Goal: Information Seeking & Learning: Learn about a topic

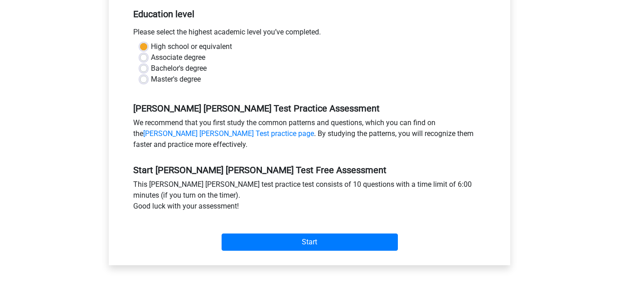
scroll to position [203, 0]
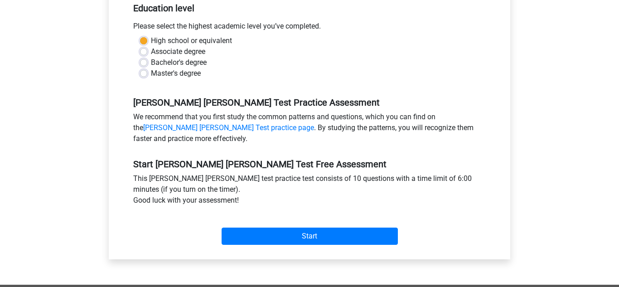
click at [350, 234] on div "Start" at bounding box center [309, 228] width 366 height 39
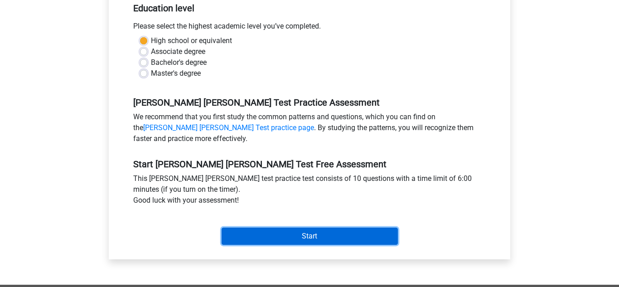
click at [349, 228] on input "Start" at bounding box center [310, 236] width 176 height 17
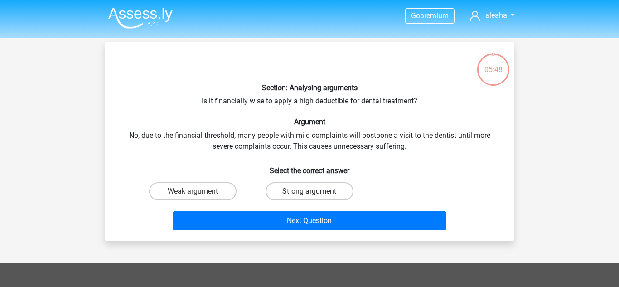
click at [313, 197] on label "Strong argument" at bounding box center [309, 191] width 87 height 18
click at [313, 197] on input "Strong argument" at bounding box center [313, 194] width 6 height 6
radio input "true"
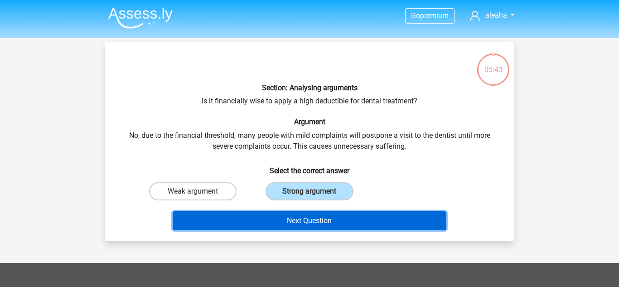
click at [324, 218] on button "Next Question" at bounding box center [310, 220] width 274 height 19
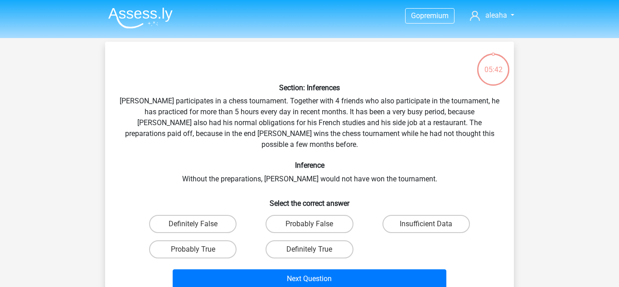
scroll to position [42, 0]
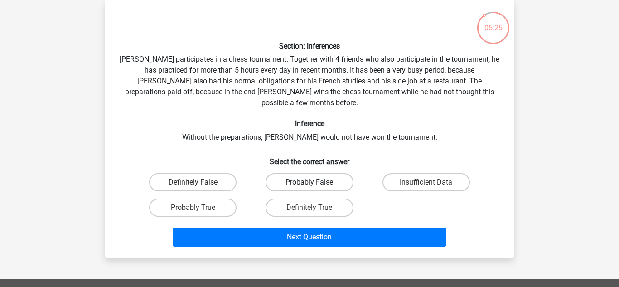
click at [292, 180] on label "Probably False" at bounding box center [309, 182] width 87 height 18
click at [310, 182] on input "Probably False" at bounding box center [313, 185] width 6 height 6
radio input "true"
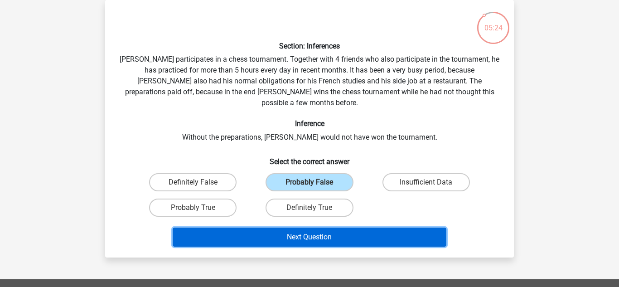
click at [335, 231] on button "Next Question" at bounding box center [310, 237] width 274 height 19
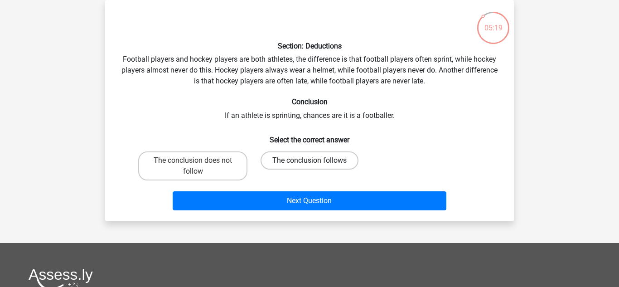
click at [300, 160] on label "The conclusion follows" at bounding box center [310, 160] width 98 height 18
click at [310, 160] on input "The conclusion follows" at bounding box center [313, 163] width 6 height 6
radio input "true"
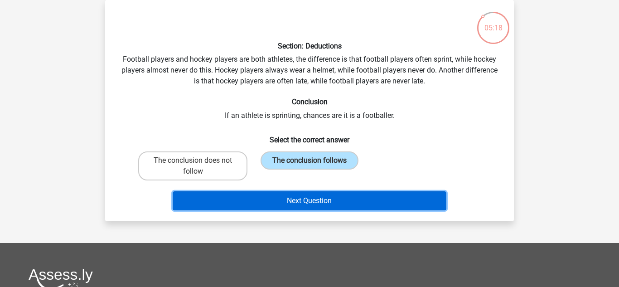
click at [309, 199] on button "Next Question" at bounding box center [310, 200] width 274 height 19
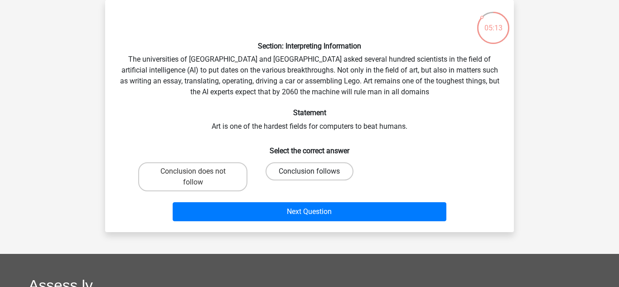
click at [278, 166] on label "Conclusion follows" at bounding box center [309, 171] width 87 height 18
click at [310, 171] on input "Conclusion follows" at bounding box center [313, 174] width 6 height 6
radio input "true"
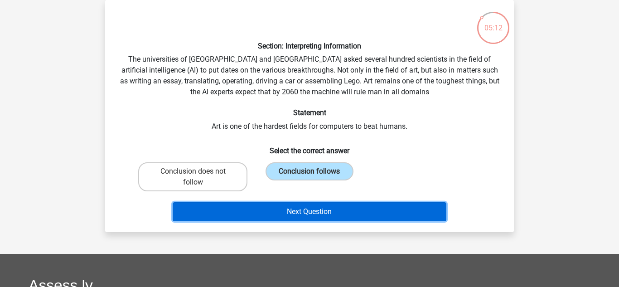
click at [323, 219] on button "Next Question" at bounding box center [310, 211] width 274 height 19
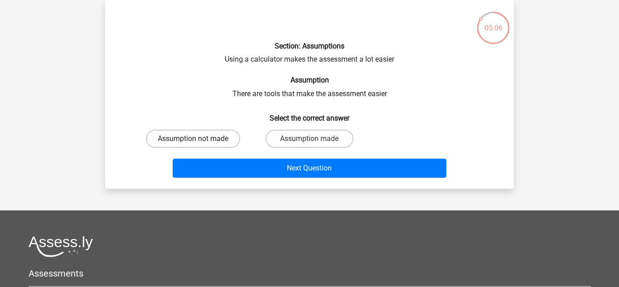
click at [226, 134] on label "Assumption not made" at bounding box center [193, 139] width 94 height 18
click at [199, 139] on input "Assumption not made" at bounding box center [196, 142] width 6 height 6
radio input "true"
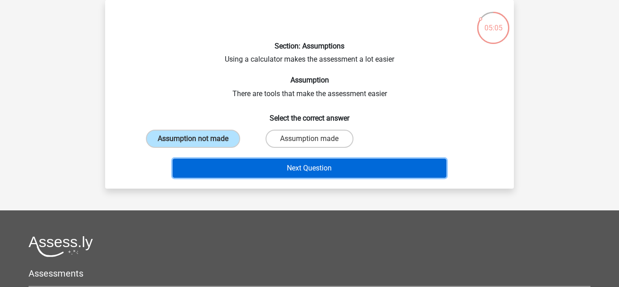
click at [261, 162] on button "Next Question" at bounding box center [310, 168] width 274 height 19
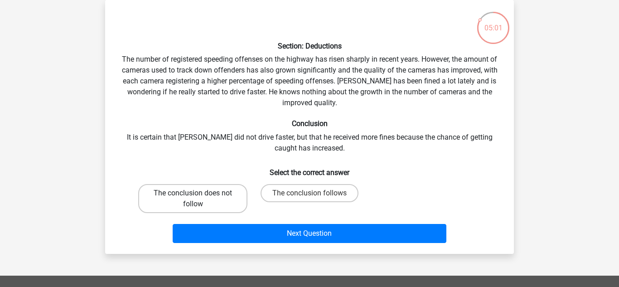
click at [231, 206] on label "The conclusion does not follow" at bounding box center [192, 198] width 109 height 29
click at [199, 199] on input "The conclusion does not follow" at bounding box center [196, 196] width 6 height 6
radio input "true"
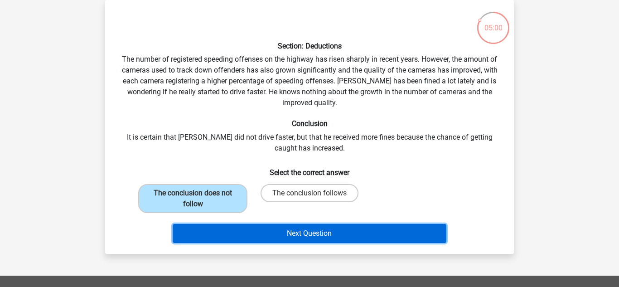
click at [260, 226] on button "Next Question" at bounding box center [310, 233] width 274 height 19
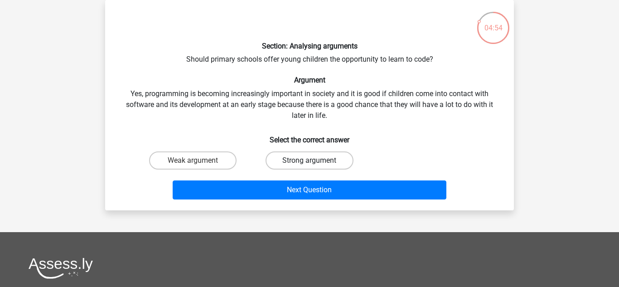
click at [277, 161] on label "Strong argument" at bounding box center [309, 160] width 87 height 18
click at [310, 161] on input "Strong argument" at bounding box center [313, 163] width 6 height 6
radio input "true"
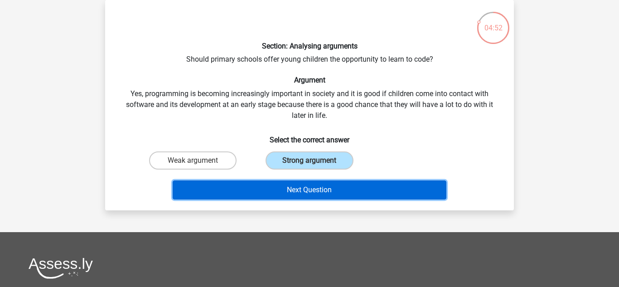
click at [282, 187] on button "Next Question" at bounding box center [310, 189] width 274 height 19
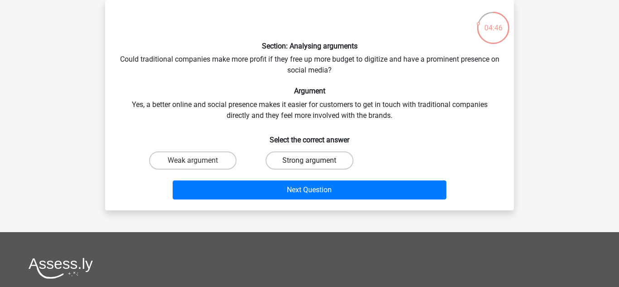
click at [292, 160] on label "Strong argument" at bounding box center [309, 160] width 87 height 18
click at [310, 160] on input "Strong argument" at bounding box center [313, 163] width 6 height 6
radio input "true"
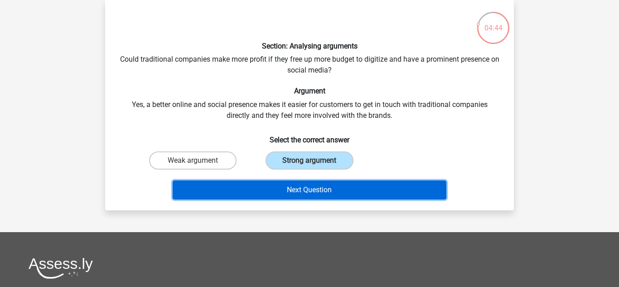
click at [286, 196] on button "Next Question" at bounding box center [310, 189] width 274 height 19
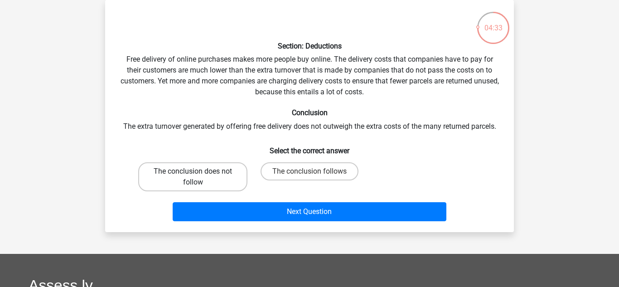
click at [218, 176] on label "The conclusion does not follow" at bounding box center [192, 176] width 109 height 29
click at [199, 176] on input "The conclusion does not follow" at bounding box center [196, 174] width 6 height 6
radio input "true"
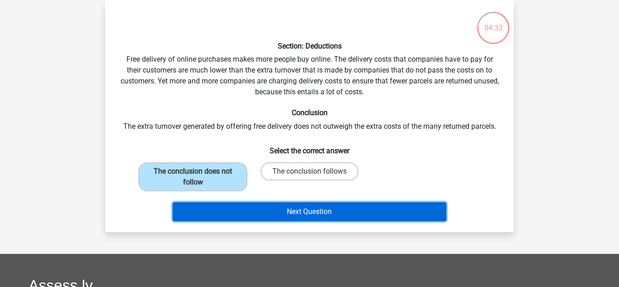
click at [272, 204] on button "Next Question" at bounding box center [310, 211] width 274 height 19
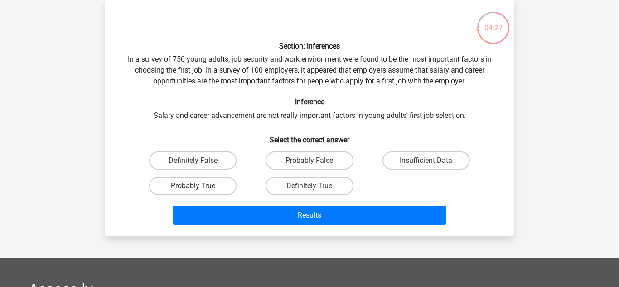
click at [215, 185] on label "Probably True" at bounding box center [192, 186] width 87 height 18
click at [199, 186] on input "Probably True" at bounding box center [196, 189] width 6 height 6
radio input "true"
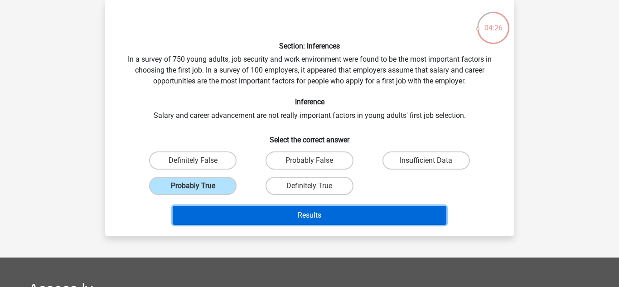
click at [260, 219] on button "Results" at bounding box center [310, 215] width 274 height 19
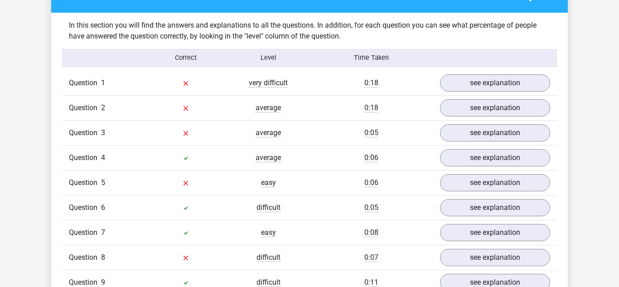
scroll to position [694, 0]
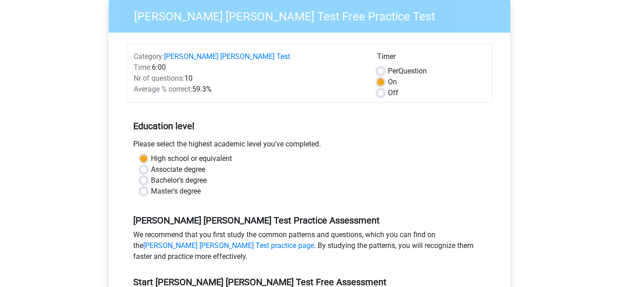
scroll to position [429, 0]
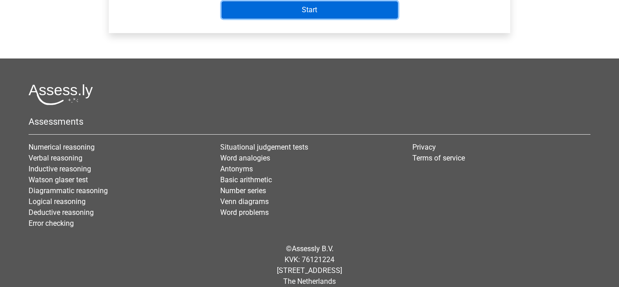
click at [246, 2] on input "Start" at bounding box center [310, 9] width 176 height 17
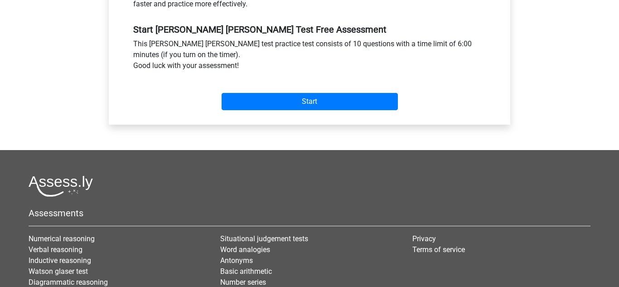
scroll to position [325, 0]
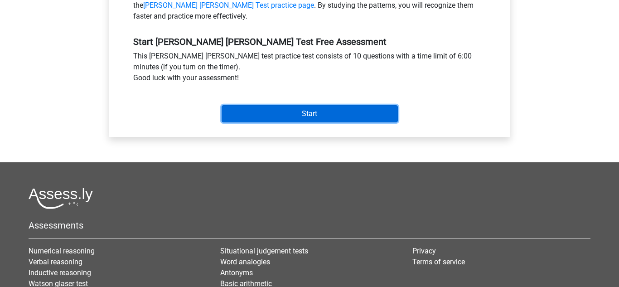
click at [377, 105] on input "Start" at bounding box center [310, 113] width 176 height 17
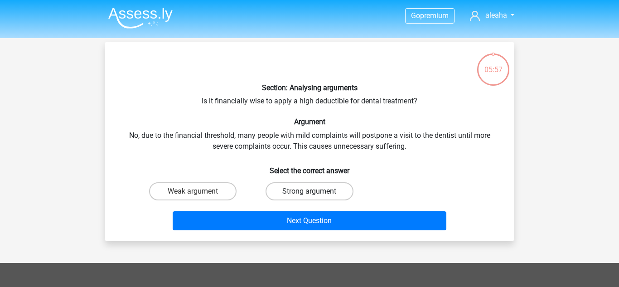
click at [300, 188] on label "Strong argument" at bounding box center [309, 191] width 87 height 18
click at [310, 191] on input "Strong argument" at bounding box center [313, 194] width 6 height 6
radio input "true"
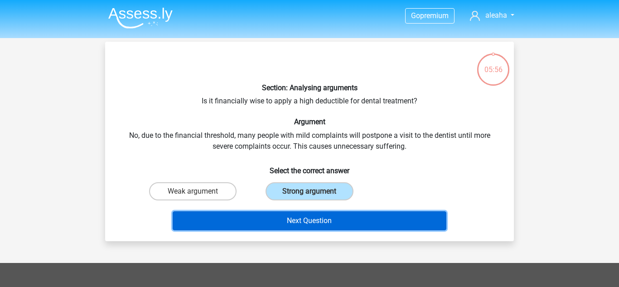
click at [322, 224] on button "Next Question" at bounding box center [310, 220] width 274 height 19
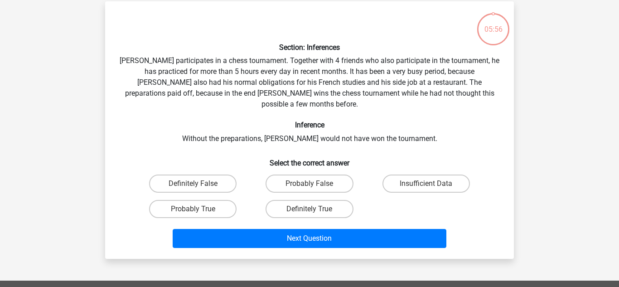
scroll to position [42, 0]
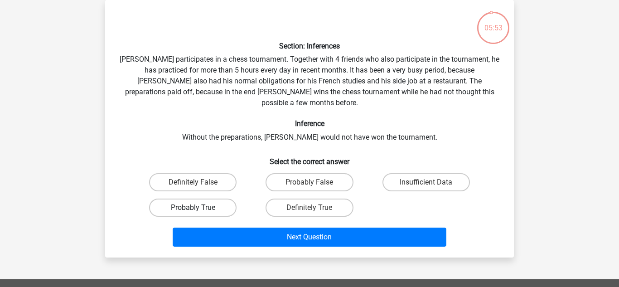
click at [214, 199] on label "Probably True" at bounding box center [192, 208] width 87 height 18
click at [199, 208] on input "Probably True" at bounding box center [196, 211] width 6 height 6
radio input "true"
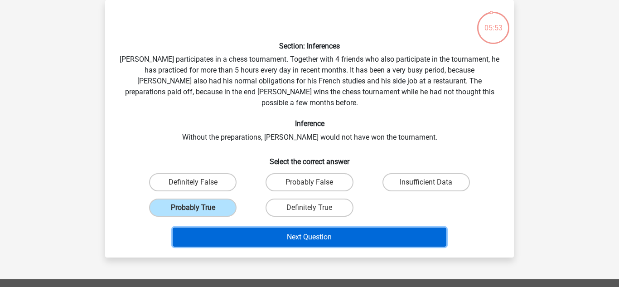
click at [254, 228] on button "Next Question" at bounding box center [310, 237] width 274 height 19
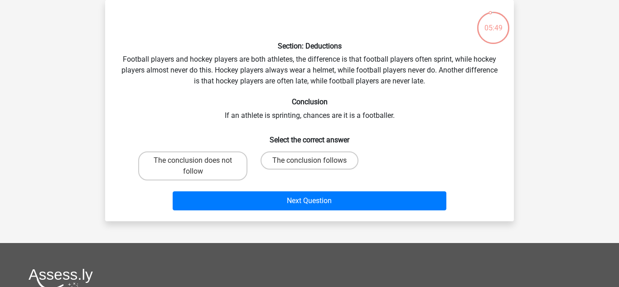
click at [310, 162] on input "The conclusion follows" at bounding box center [313, 163] width 6 height 6
radio input "true"
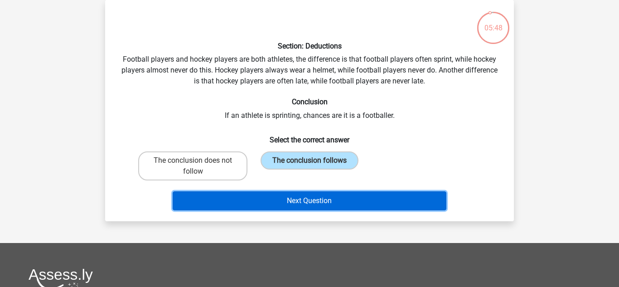
click at [316, 194] on button "Next Question" at bounding box center [310, 200] width 274 height 19
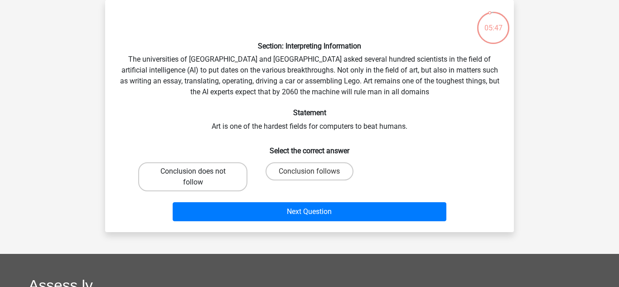
click at [216, 175] on label "Conclusion does not follow" at bounding box center [192, 176] width 109 height 29
click at [199, 175] on input "Conclusion does not follow" at bounding box center [196, 174] width 6 height 6
radio input "true"
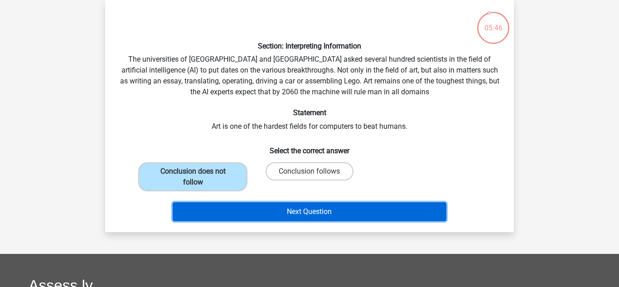
click at [261, 209] on button "Next Question" at bounding box center [310, 211] width 274 height 19
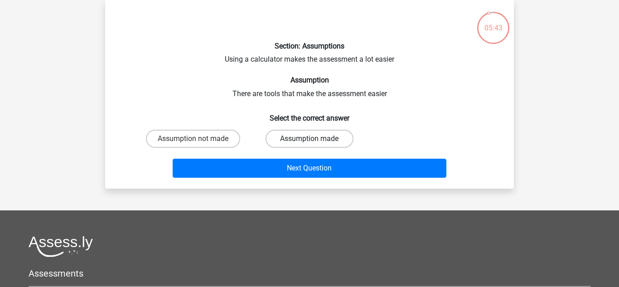
click at [282, 140] on label "Assumption made" at bounding box center [309, 139] width 87 height 18
click at [310, 140] on input "Assumption made" at bounding box center [313, 142] width 6 height 6
radio input "true"
click at [177, 139] on label "Assumption not made" at bounding box center [193, 139] width 94 height 18
click at [193, 139] on input "Assumption not made" at bounding box center [196, 142] width 6 height 6
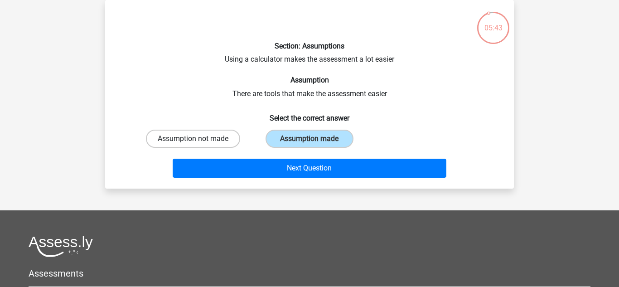
radio input "true"
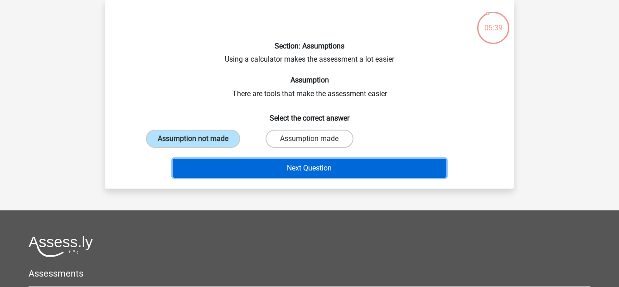
click at [307, 167] on button "Next Question" at bounding box center [310, 168] width 274 height 19
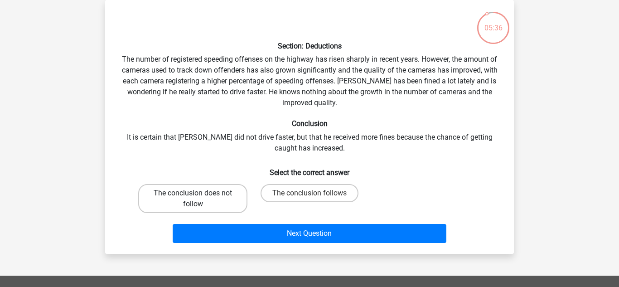
click at [219, 196] on label "The conclusion does not follow" at bounding box center [192, 198] width 109 height 29
click at [199, 196] on input "The conclusion does not follow" at bounding box center [196, 196] width 6 height 6
radio input "true"
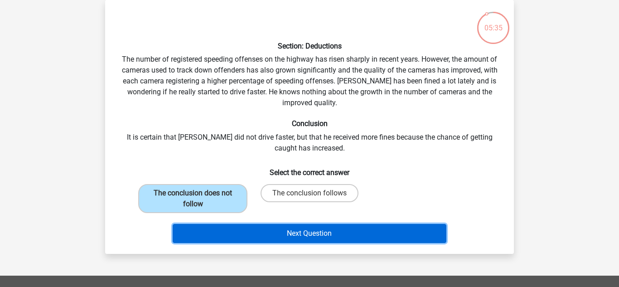
click at [271, 230] on button "Next Question" at bounding box center [310, 233] width 274 height 19
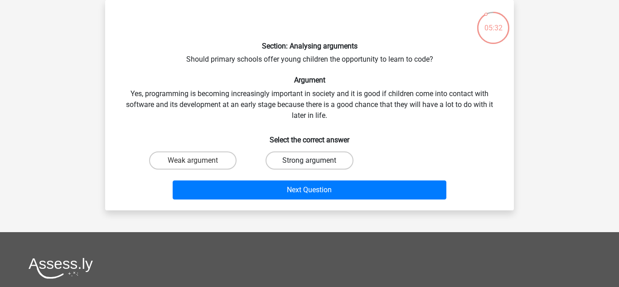
click at [328, 157] on label "Strong argument" at bounding box center [309, 160] width 87 height 18
click at [315, 160] on input "Strong argument" at bounding box center [313, 163] width 6 height 6
radio input "true"
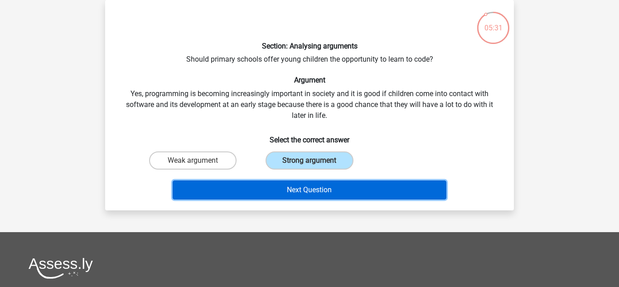
click at [339, 194] on button "Next Question" at bounding box center [310, 189] width 274 height 19
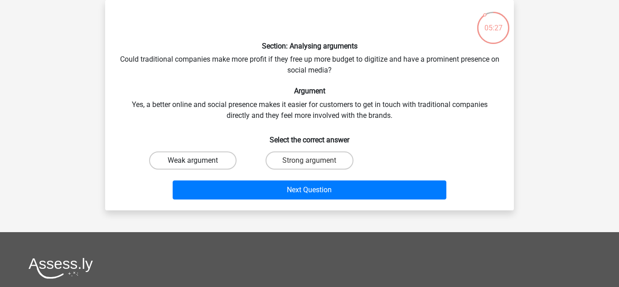
click at [192, 159] on label "Weak argument" at bounding box center [192, 160] width 87 height 18
click at [193, 160] on input "Weak argument" at bounding box center [196, 163] width 6 height 6
radio input "true"
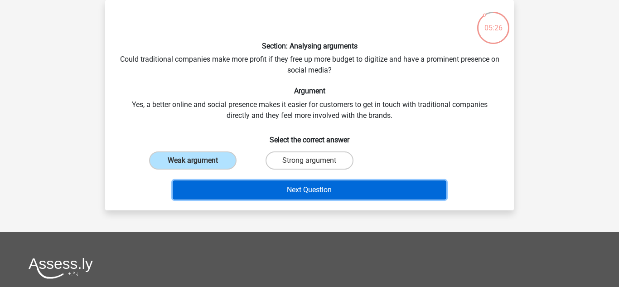
click at [238, 189] on button "Next Question" at bounding box center [310, 189] width 274 height 19
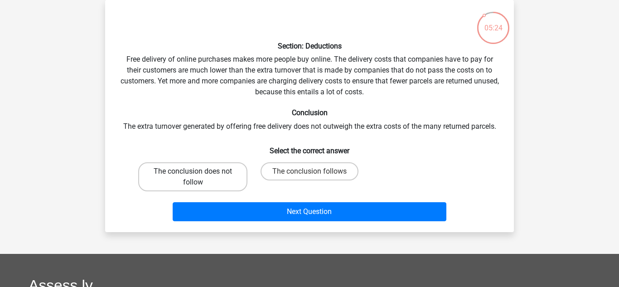
click at [232, 184] on label "The conclusion does not follow" at bounding box center [192, 176] width 109 height 29
click at [199, 177] on input "The conclusion does not follow" at bounding box center [196, 174] width 6 height 6
radio input "true"
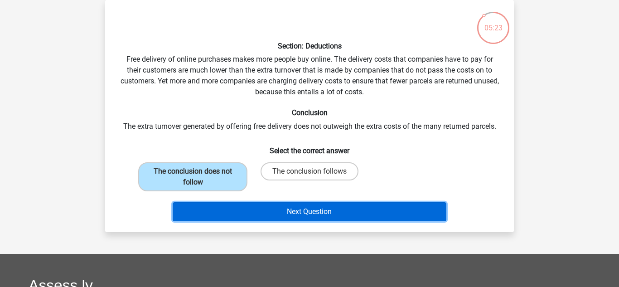
click at [259, 203] on button "Next Question" at bounding box center [310, 211] width 274 height 19
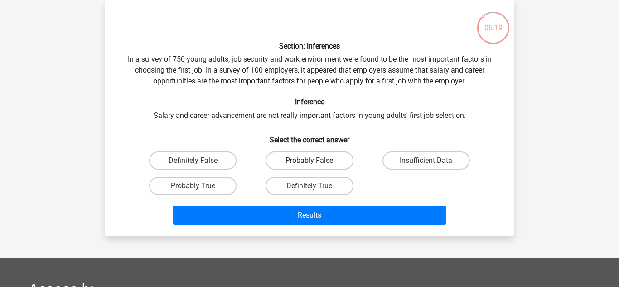
click at [294, 159] on label "Probably False" at bounding box center [309, 160] width 87 height 18
click at [310, 160] on input "Probably False" at bounding box center [313, 163] width 6 height 6
radio input "true"
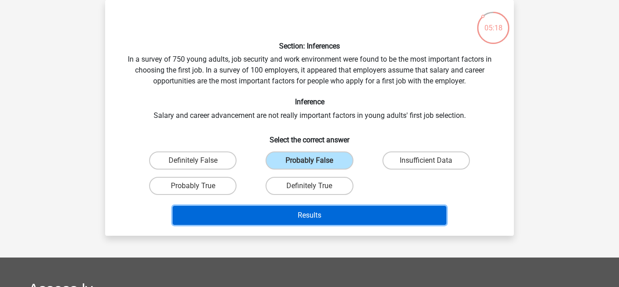
click at [340, 222] on button "Results" at bounding box center [310, 215] width 274 height 19
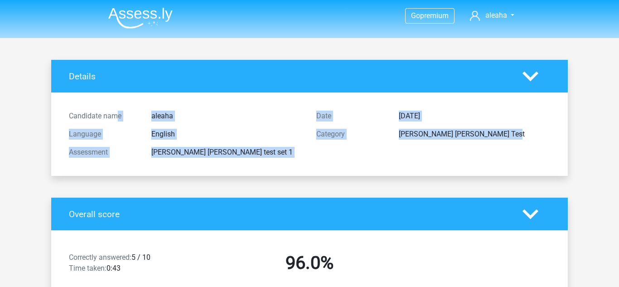
drag, startPoint x: 619, startPoint y: 88, endPoint x: 618, endPoint y: 145, distance: 56.2
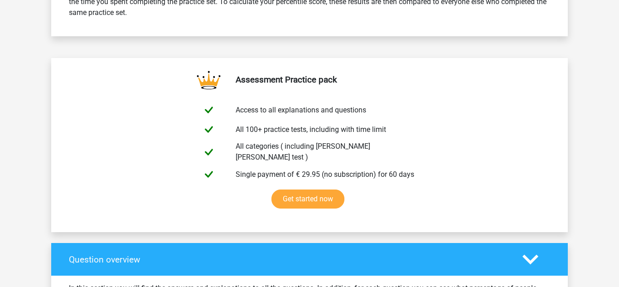
scroll to position [422, 0]
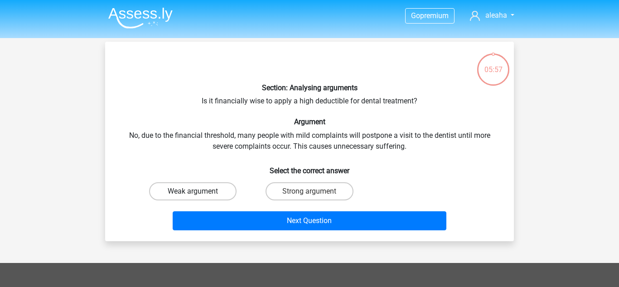
click at [173, 193] on label "Weak argument" at bounding box center [192, 191] width 87 height 18
click at [193, 193] on input "Weak argument" at bounding box center [196, 194] width 6 height 6
radio input "true"
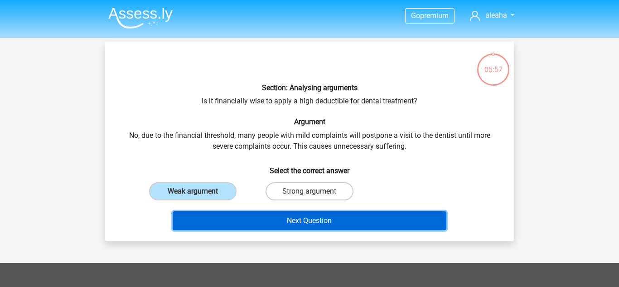
click at [208, 211] on button "Next Question" at bounding box center [310, 220] width 274 height 19
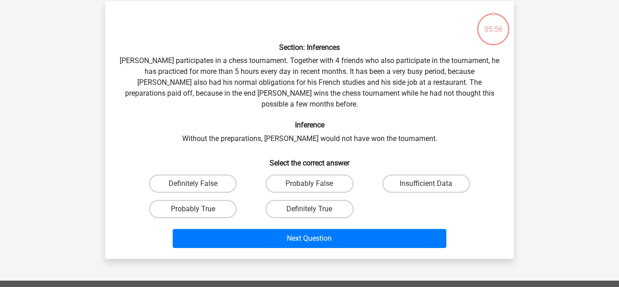
scroll to position [42, 0]
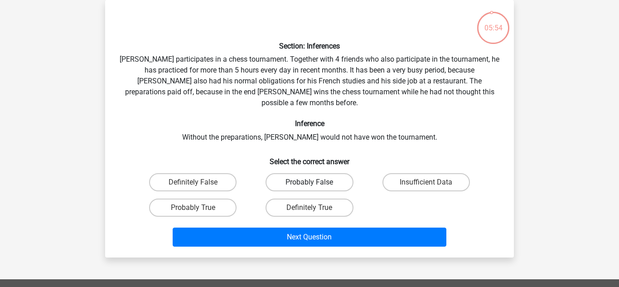
click at [300, 173] on label "Probably False" at bounding box center [309, 182] width 87 height 18
click at [310, 182] on input "Probably False" at bounding box center [313, 185] width 6 height 6
radio input "true"
click at [219, 201] on label "Probably True" at bounding box center [192, 208] width 87 height 18
click at [199, 208] on input "Probably True" at bounding box center [196, 211] width 6 height 6
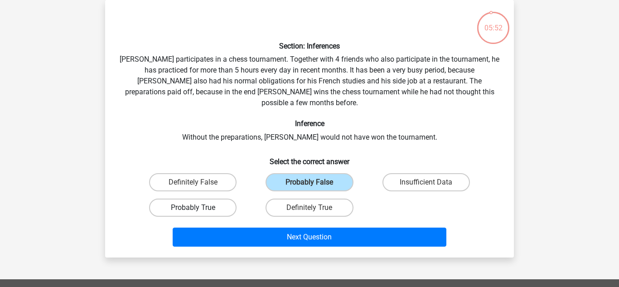
radio input "true"
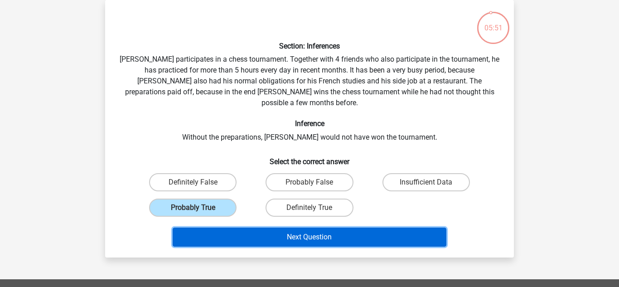
click at [261, 228] on button "Next Question" at bounding box center [310, 237] width 274 height 19
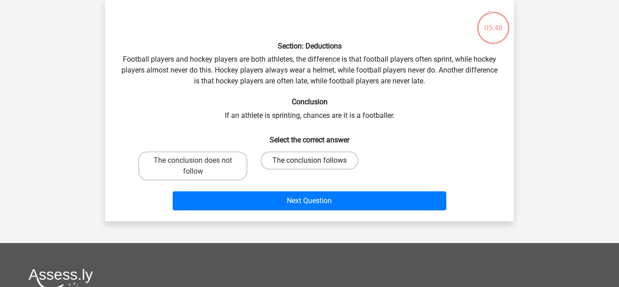
click at [301, 163] on label "The conclusion follows" at bounding box center [310, 160] width 98 height 18
click at [310, 163] on input "The conclusion follows" at bounding box center [313, 163] width 6 height 6
radio input "true"
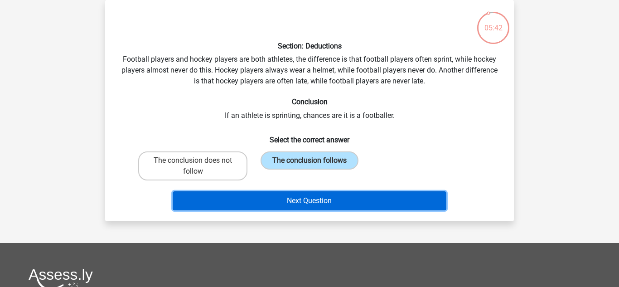
click at [280, 202] on button "Next Question" at bounding box center [310, 200] width 274 height 19
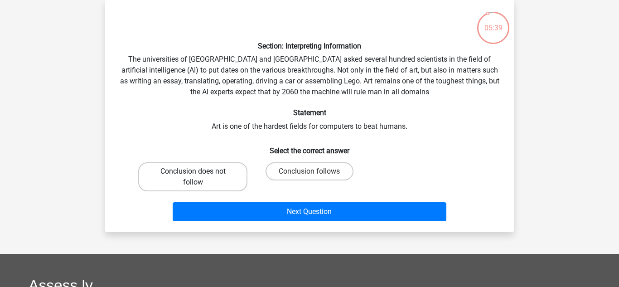
click at [197, 180] on label "Conclusion does not follow" at bounding box center [192, 176] width 109 height 29
click at [197, 177] on input "Conclusion does not follow" at bounding box center [196, 174] width 6 height 6
radio input "true"
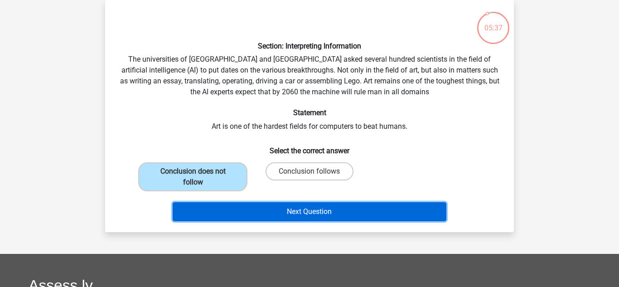
click at [318, 208] on button "Next Question" at bounding box center [310, 211] width 274 height 19
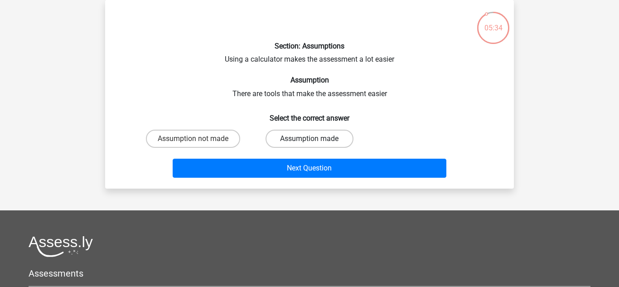
click at [302, 143] on label "Assumption made" at bounding box center [309, 139] width 87 height 18
click at [310, 143] on input "Assumption made" at bounding box center [313, 142] width 6 height 6
radio input "true"
click at [198, 147] on div "Assumption not made" at bounding box center [193, 138] width 116 height 25
click at [199, 144] on label "Assumption not made" at bounding box center [193, 139] width 94 height 18
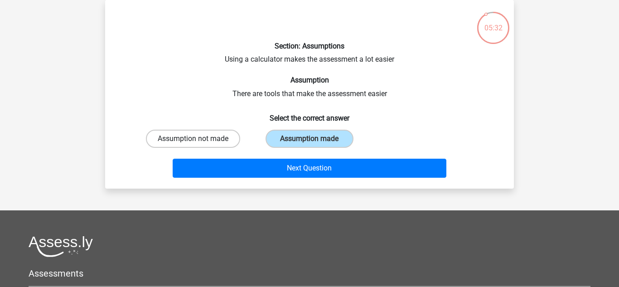
click at [199, 144] on input "Assumption not made" at bounding box center [196, 142] width 6 height 6
radio input "true"
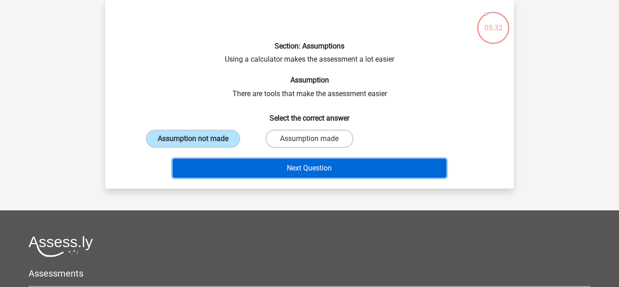
click at [238, 165] on button "Next Question" at bounding box center [310, 168] width 274 height 19
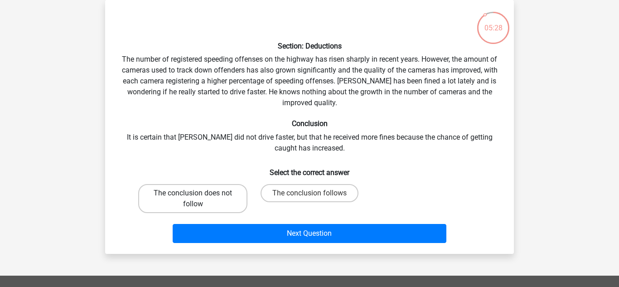
click at [203, 196] on label "The conclusion does not follow" at bounding box center [192, 198] width 109 height 29
click at [199, 196] on input "The conclusion does not follow" at bounding box center [196, 196] width 6 height 6
radio input "true"
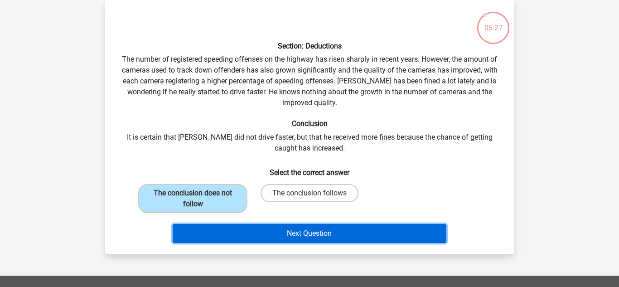
click at [262, 232] on button "Next Question" at bounding box center [310, 233] width 274 height 19
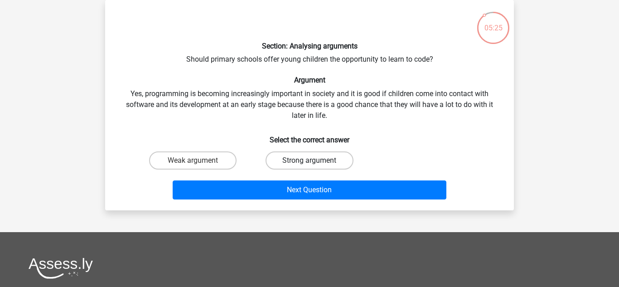
click at [316, 159] on label "Strong argument" at bounding box center [309, 160] width 87 height 18
click at [315, 160] on input "Strong argument" at bounding box center [313, 163] width 6 height 6
radio input "true"
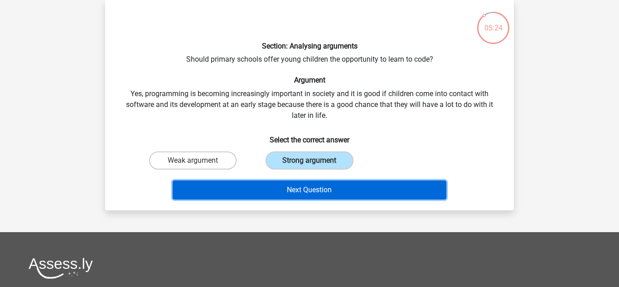
click at [338, 185] on button "Next Question" at bounding box center [310, 189] width 274 height 19
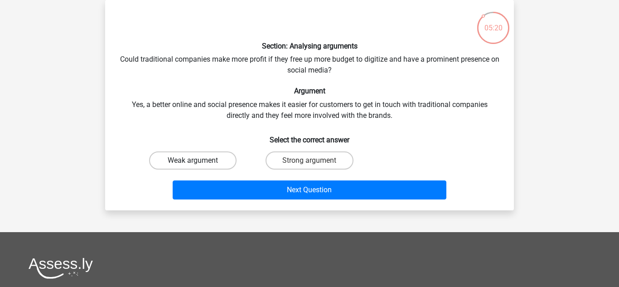
click at [200, 156] on label "Weak argument" at bounding box center [192, 160] width 87 height 18
click at [199, 160] on input "Weak argument" at bounding box center [196, 163] width 6 height 6
radio input "true"
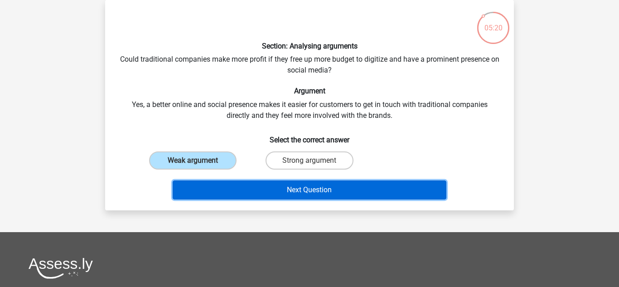
click at [238, 184] on button "Next Question" at bounding box center [310, 189] width 274 height 19
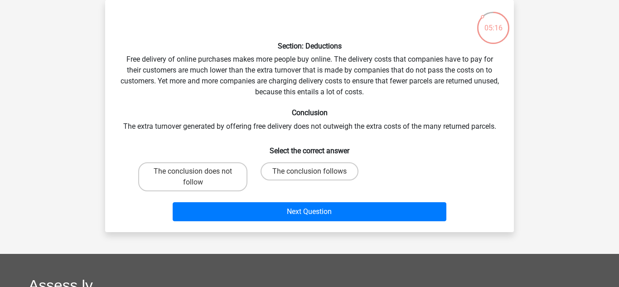
drag, startPoint x: 619, startPoint y: 88, endPoint x: 619, endPoint y: 40, distance: 48.0
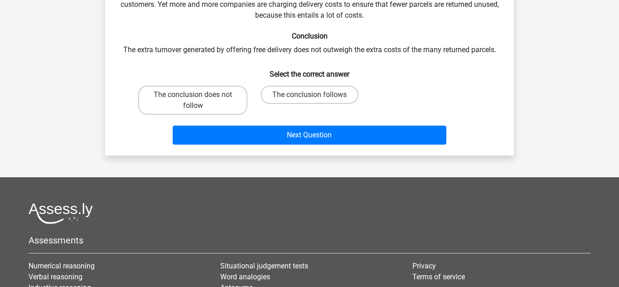
scroll to position [0, 0]
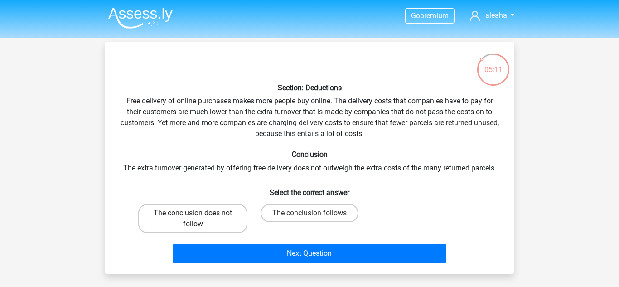
click at [167, 215] on label "The conclusion does not follow" at bounding box center [192, 218] width 109 height 29
click at [193, 215] on input "The conclusion does not follow" at bounding box center [196, 216] width 6 height 6
radio input "true"
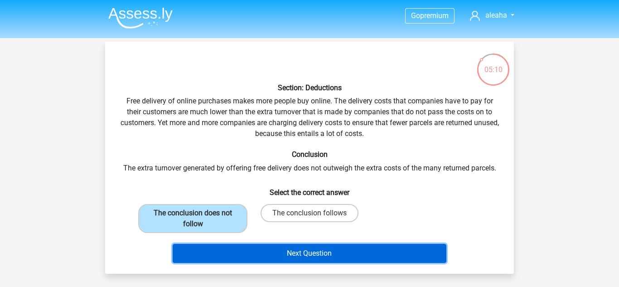
click at [256, 259] on button "Next Question" at bounding box center [310, 253] width 274 height 19
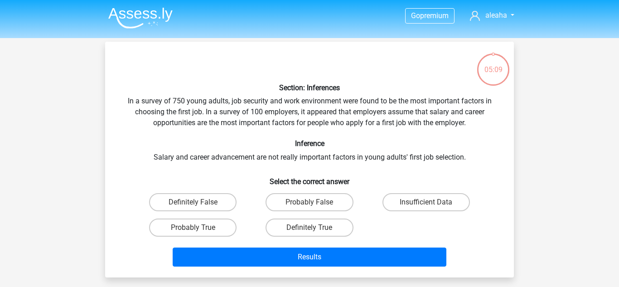
scroll to position [42, 0]
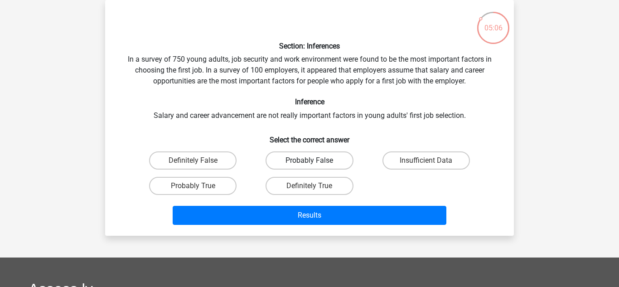
click at [327, 158] on label "Probably False" at bounding box center [309, 160] width 87 height 18
click at [315, 160] on input "Probably False" at bounding box center [313, 163] width 6 height 6
radio input "true"
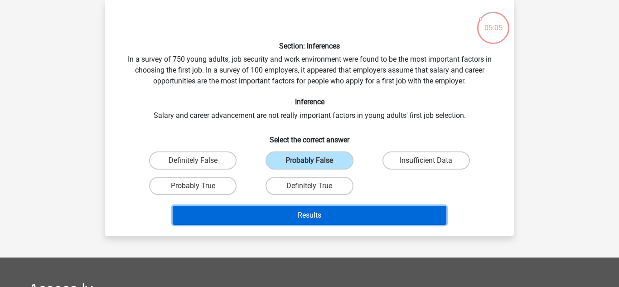
click at [336, 208] on button "Results" at bounding box center [310, 215] width 274 height 19
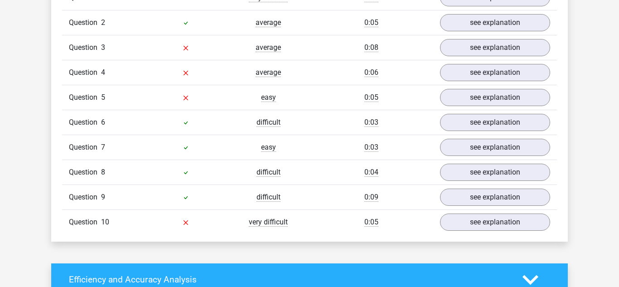
scroll to position [777, 0]
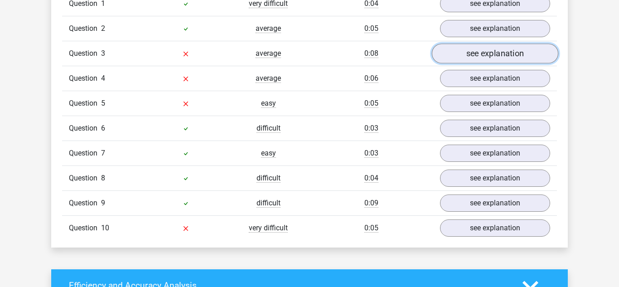
click at [457, 45] on link "see explanation" at bounding box center [495, 54] width 126 height 20
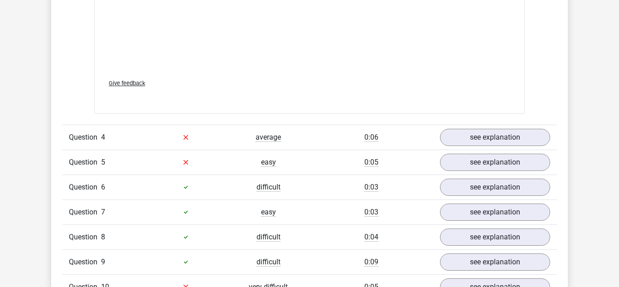
scroll to position [1206, 0]
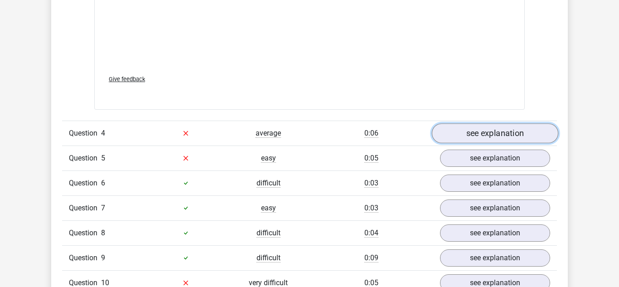
click at [498, 127] on link "see explanation" at bounding box center [495, 133] width 126 height 20
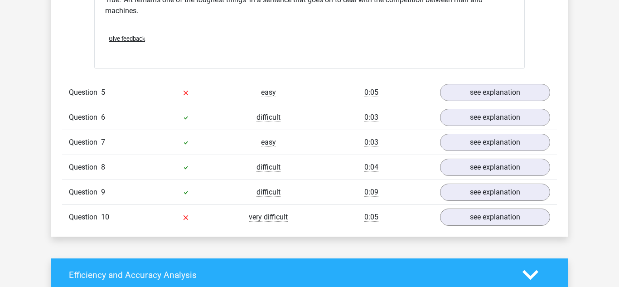
scroll to position [1531, 0]
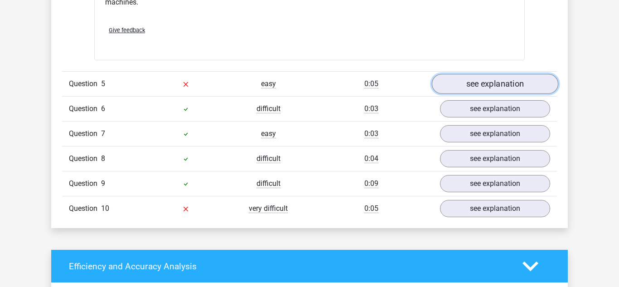
click at [471, 80] on link "see explanation" at bounding box center [495, 84] width 126 height 20
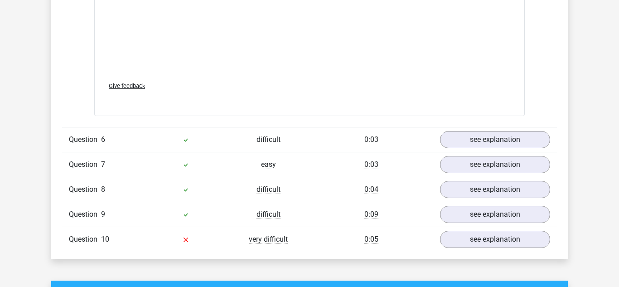
scroll to position [1957, 0]
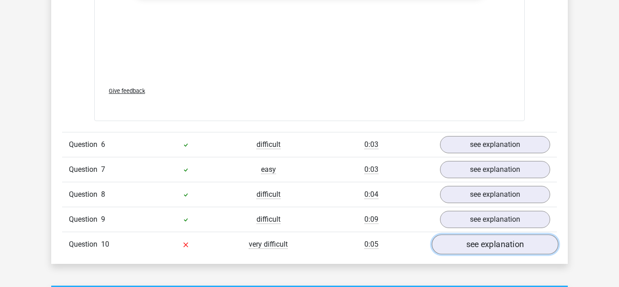
click at [512, 242] on link "see explanation" at bounding box center [495, 244] width 126 height 20
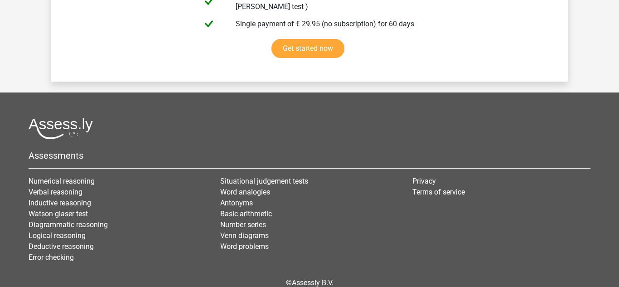
scroll to position [3365, 0]
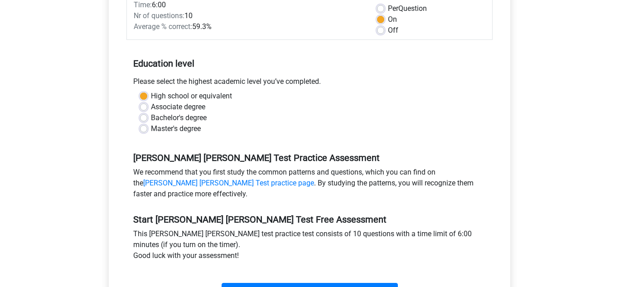
scroll to position [217, 0]
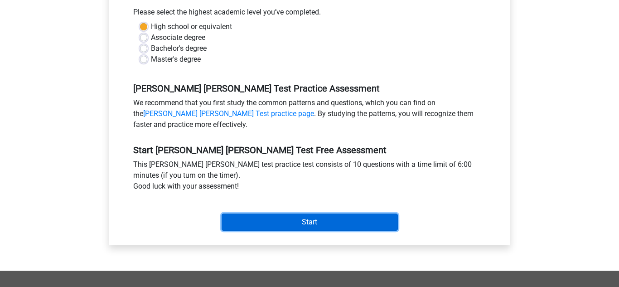
click at [361, 214] on input "Start" at bounding box center [310, 222] width 176 height 17
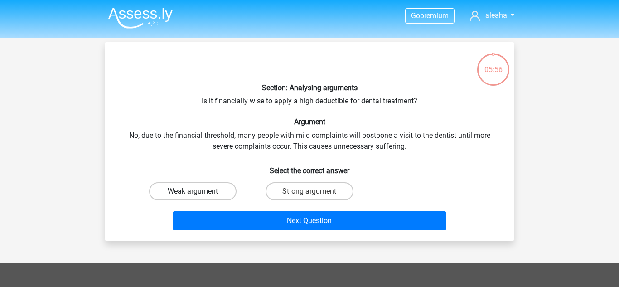
click at [221, 188] on label "Weak argument" at bounding box center [192, 191] width 87 height 18
click at [199, 191] on input "Weak argument" at bounding box center [196, 194] width 6 height 6
radio input "true"
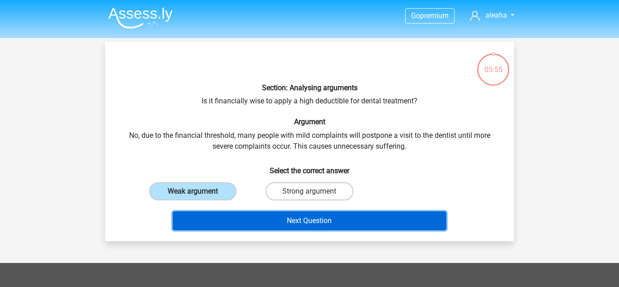
click at [268, 216] on button "Next Question" at bounding box center [310, 220] width 274 height 19
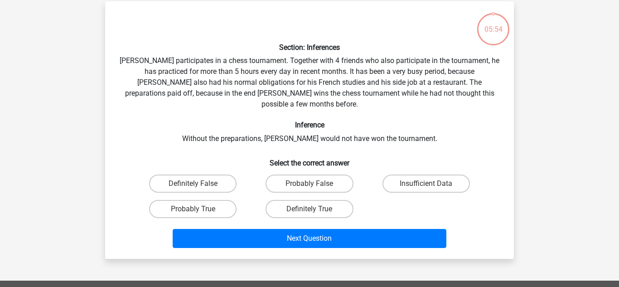
scroll to position [42, 0]
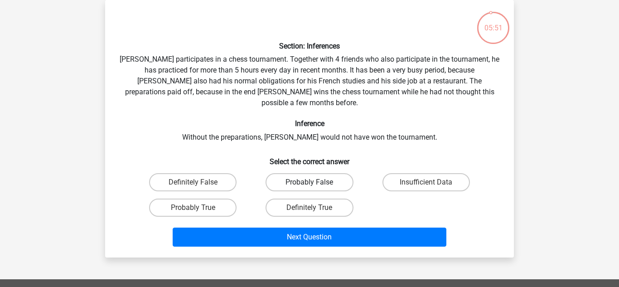
click at [322, 175] on label "Probably False" at bounding box center [309, 182] width 87 height 18
click at [315, 182] on input "Probably False" at bounding box center [313, 185] width 6 height 6
radio input "true"
